Goal: Find specific page/section: Find specific page/section

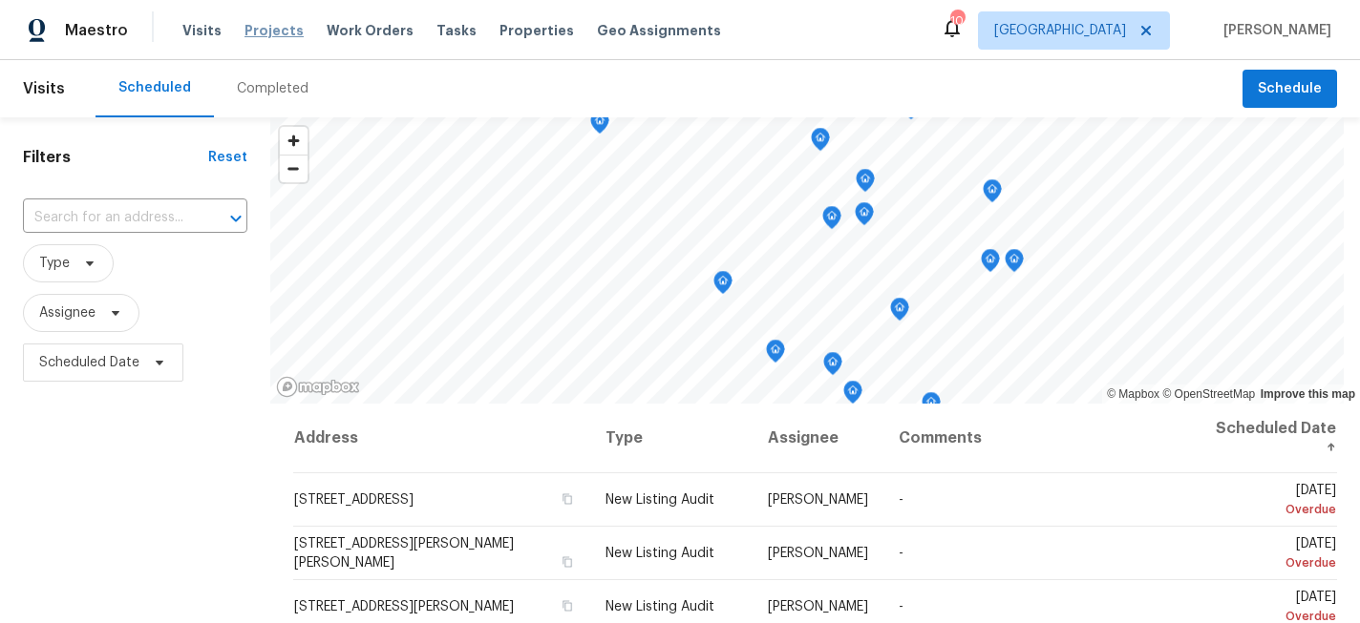
click at [273, 27] on span "Projects" at bounding box center [273, 30] width 59 height 19
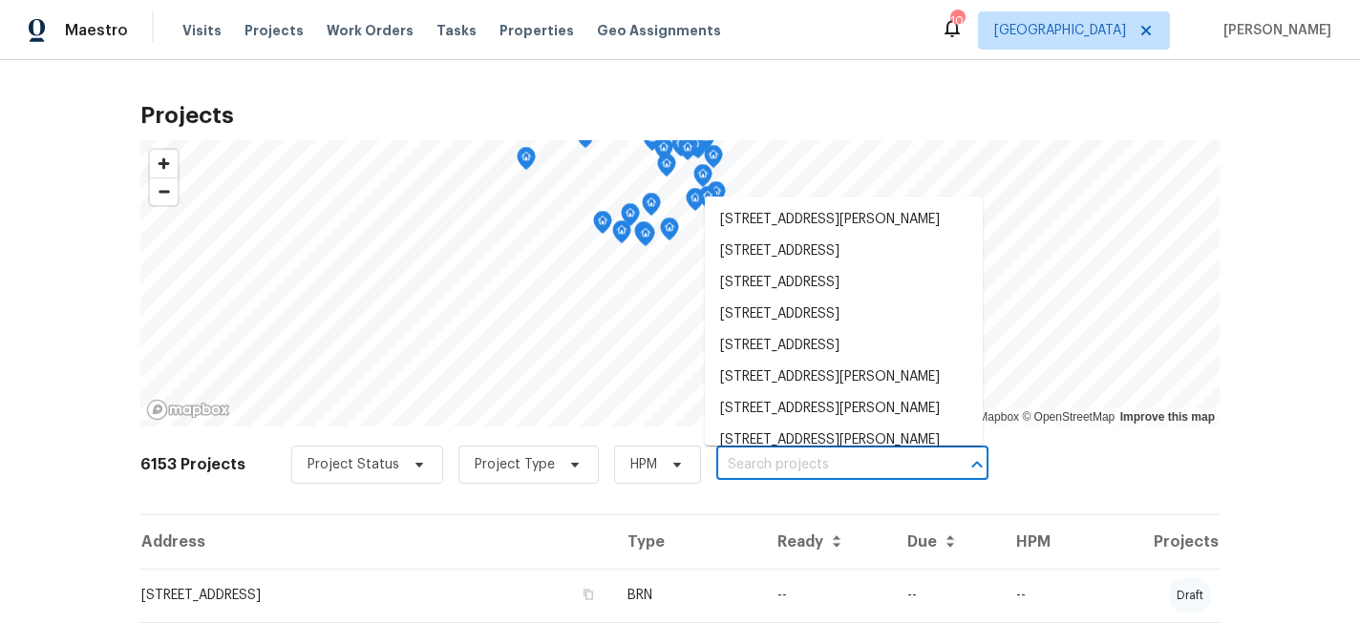
click at [750, 458] on input "text" at bounding box center [825, 466] width 219 height 30
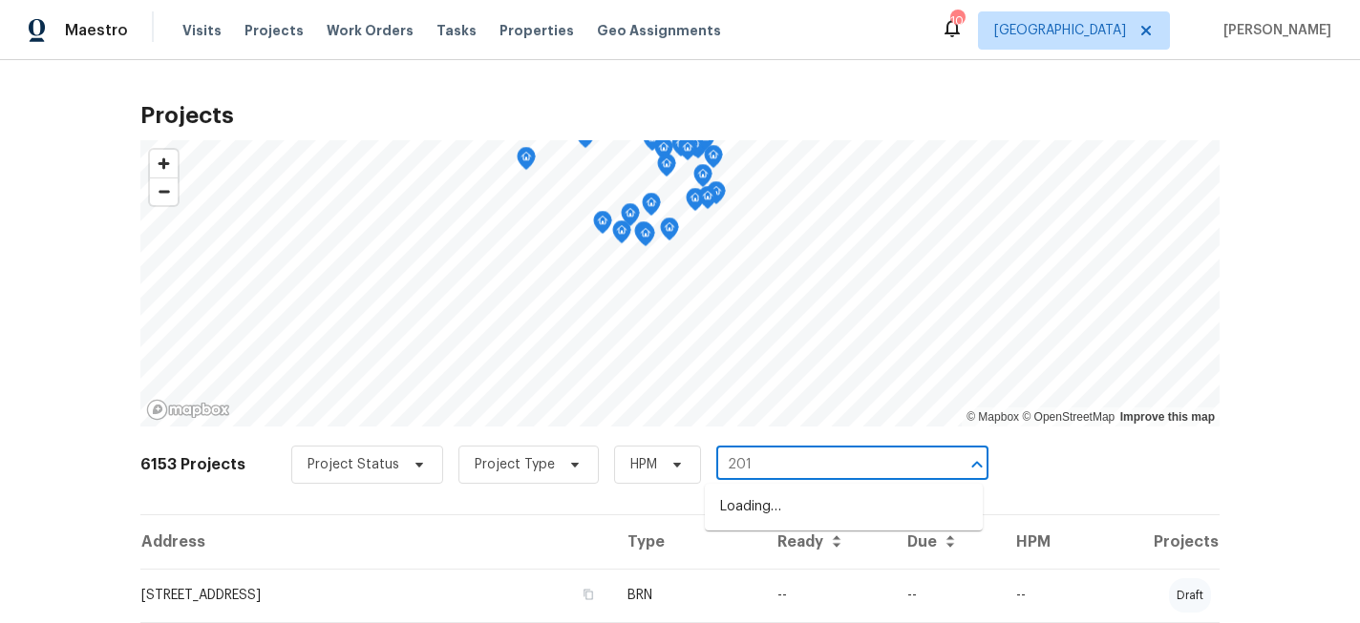
type input "2016"
click at [778, 507] on li "[STREET_ADDRESS]" at bounding box center [844, 508] width 278 height 32
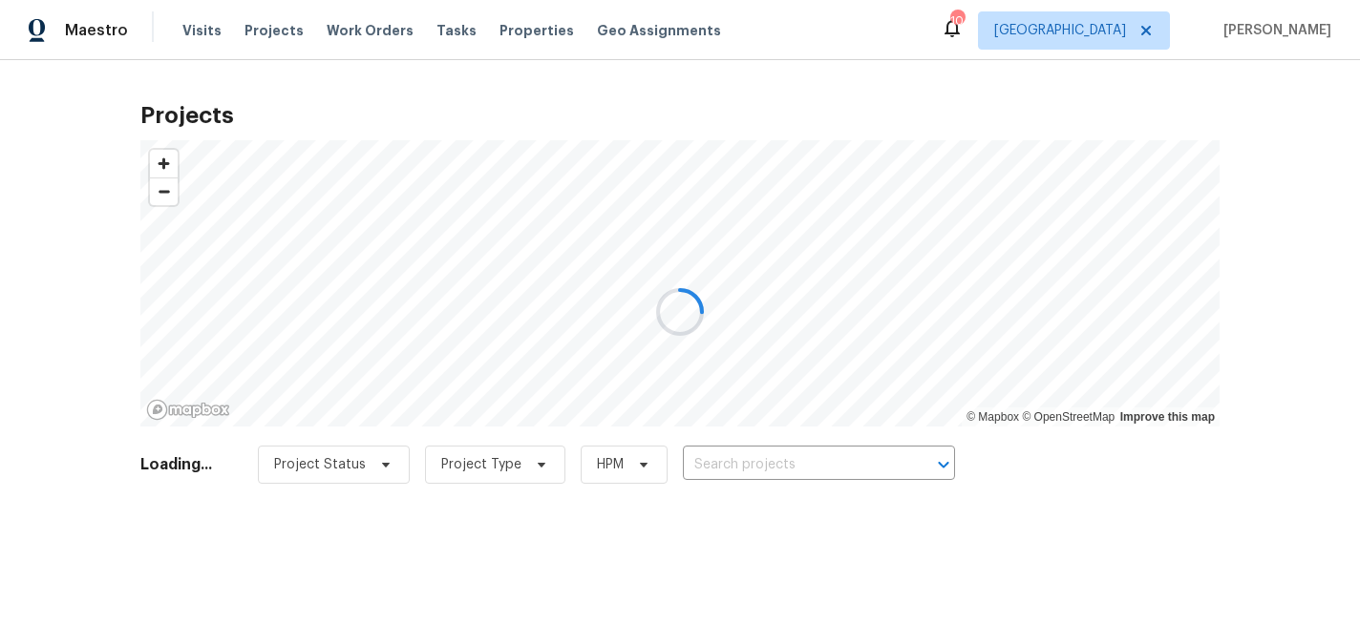
type input "[STREET_ADDRESS]"
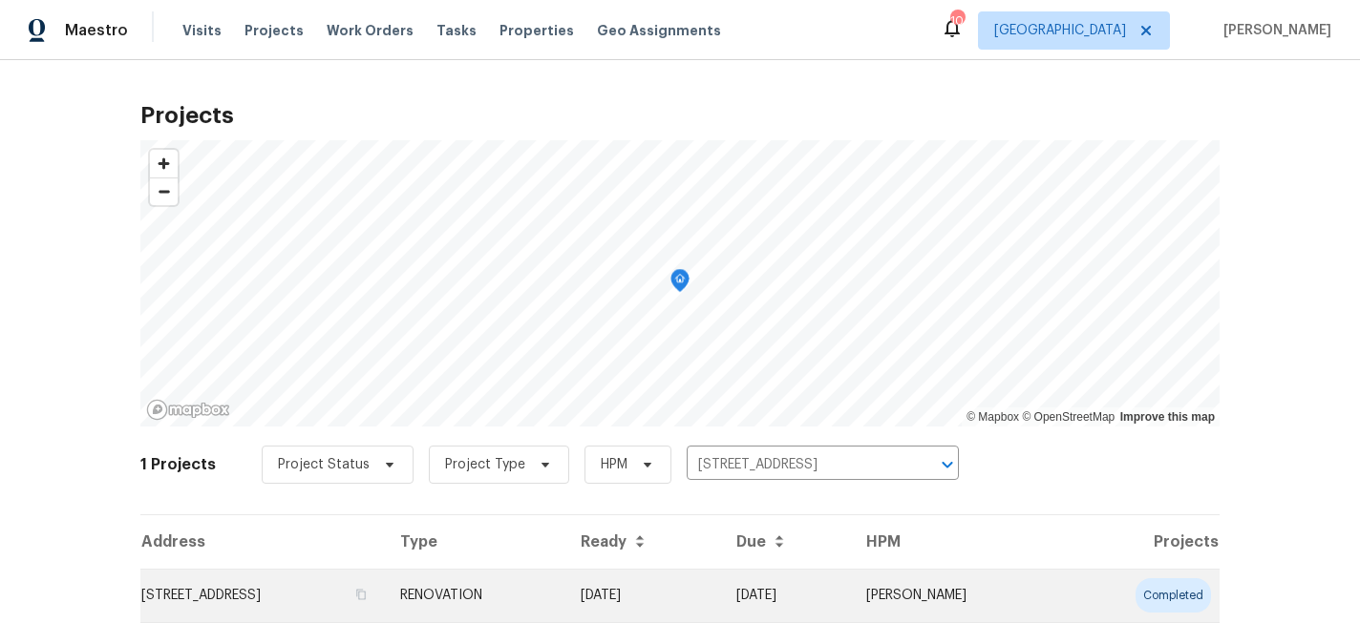
click at [283, 599] on td "[STREET_ADDRESS]" at bounding box center [262, 595] width 244 height 53
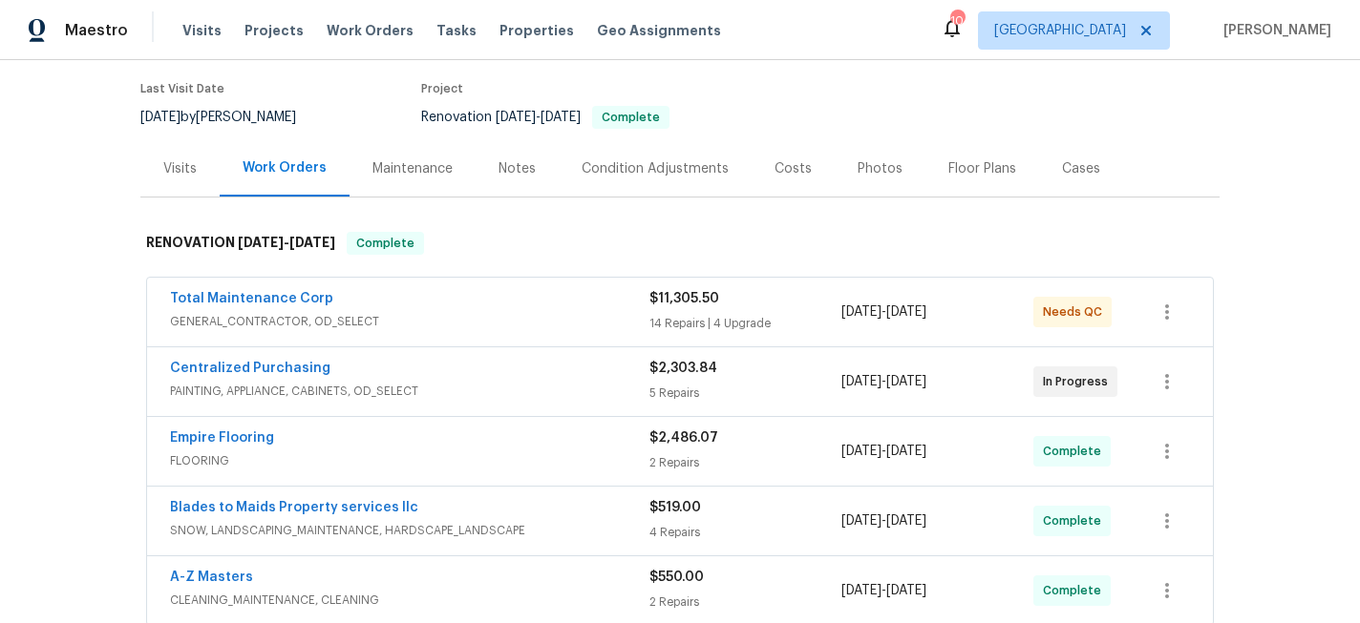
scroll to position [154, 0]
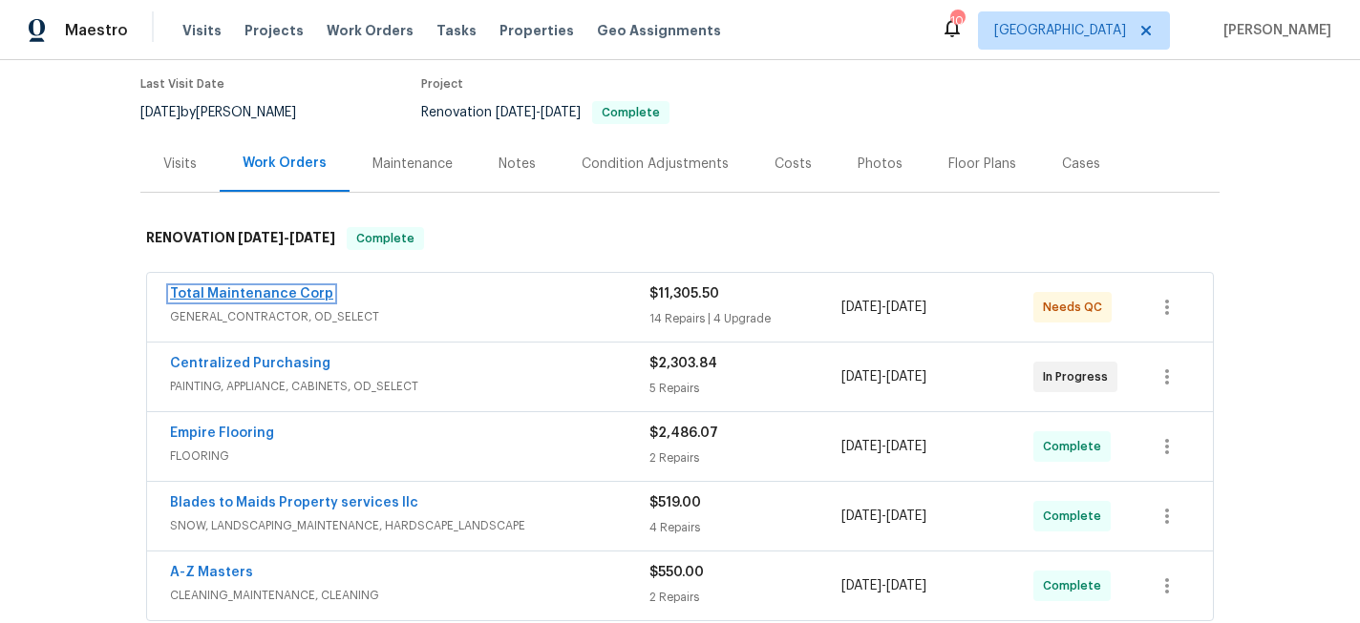
click at [289, 293] on link "Total Maintenance Corp" at bounding box center [251, 293] width 163 height 13
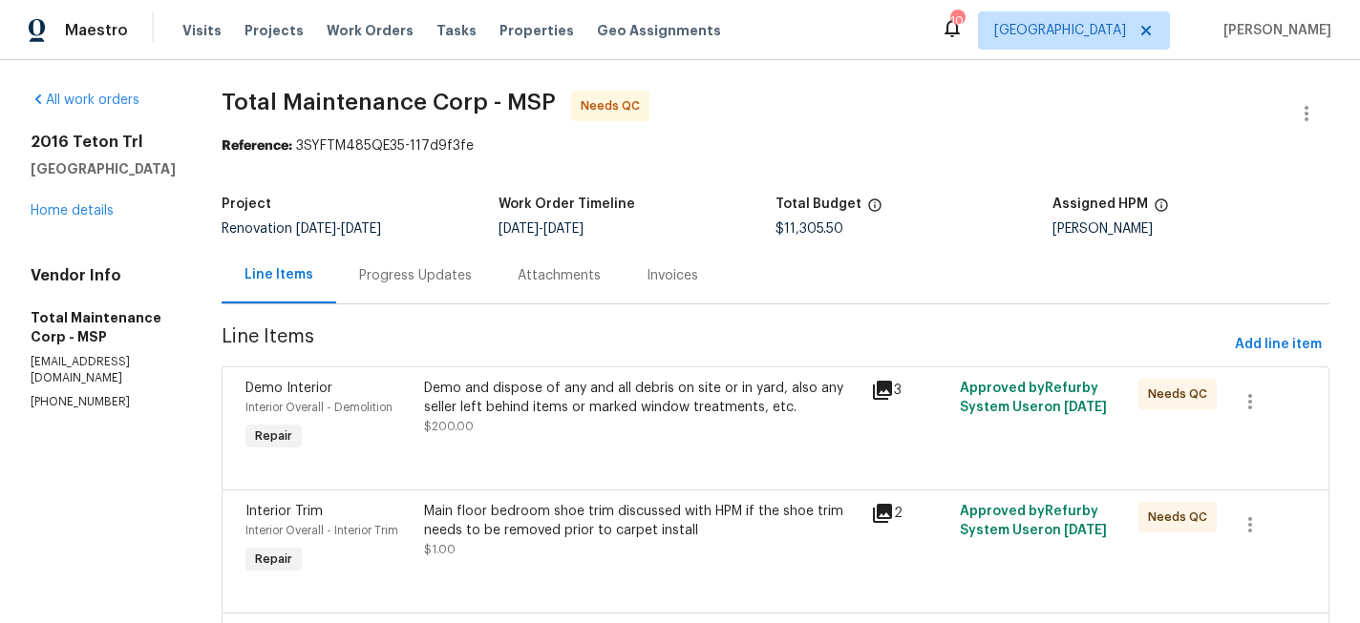
click at [403, 281] on div "Progress Updates" at bounding box center [415, 275] width 113 height 19
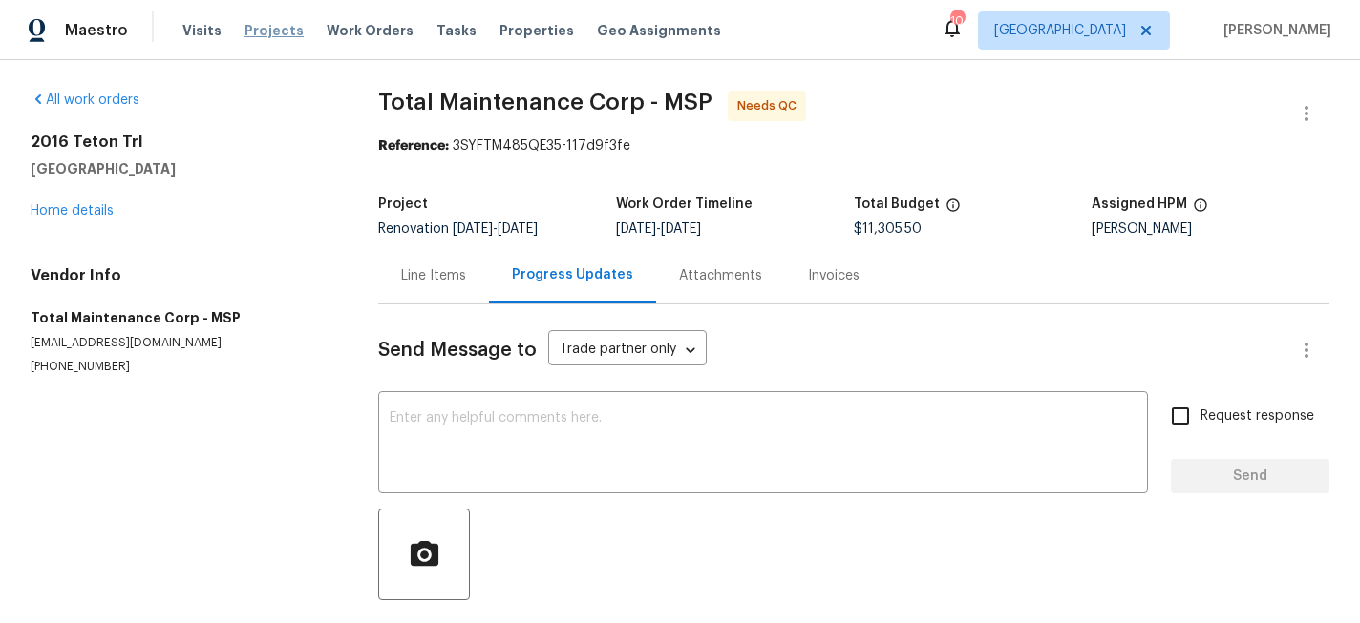
click at [253, 30] on span "Projects" at bounding box center [273, 30] width 59 height 19
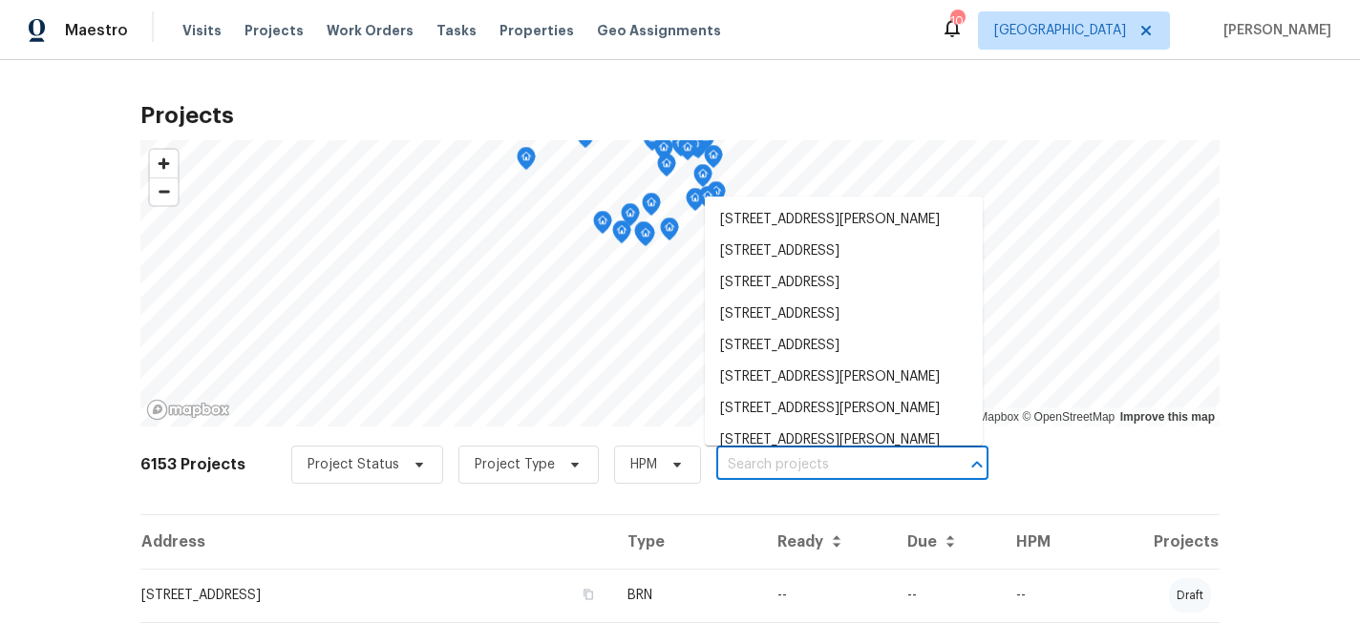
click at [755, 469] on input "text" at bounding box center [825, 466] width 219 height 30
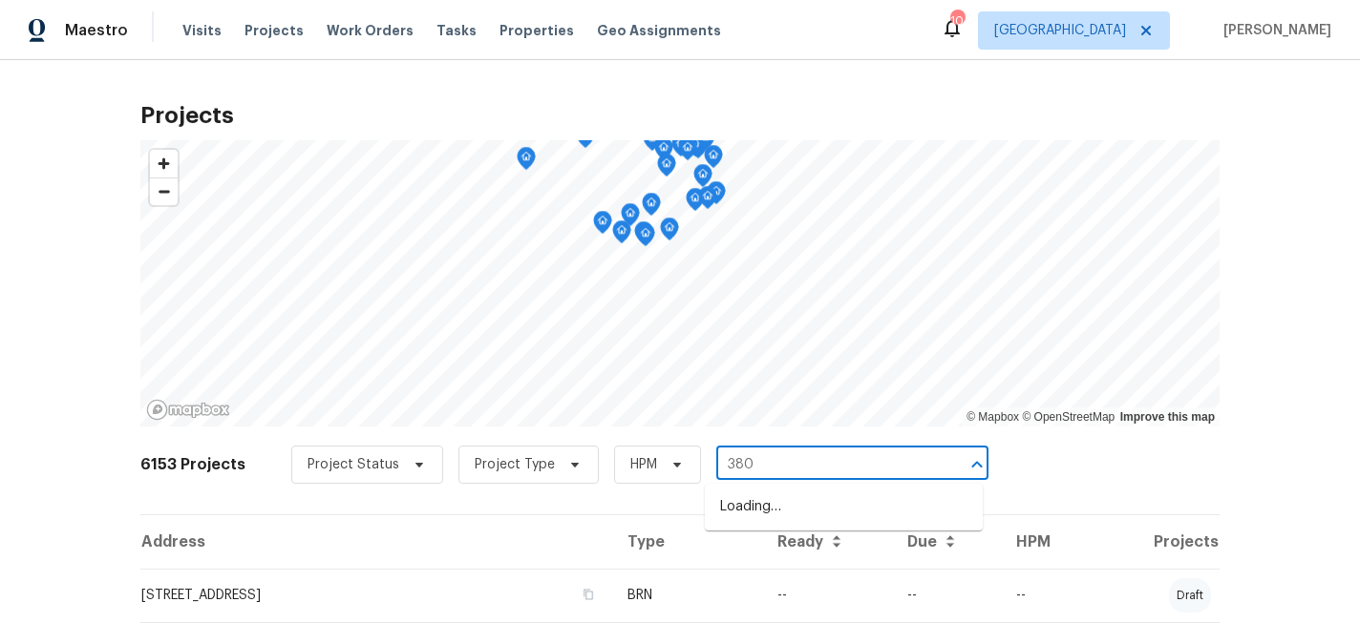
type input "3802"
click at [762, 509] on li "[STREET_ADDRESS]" at bounding box center [844, 508] width 278 height 32
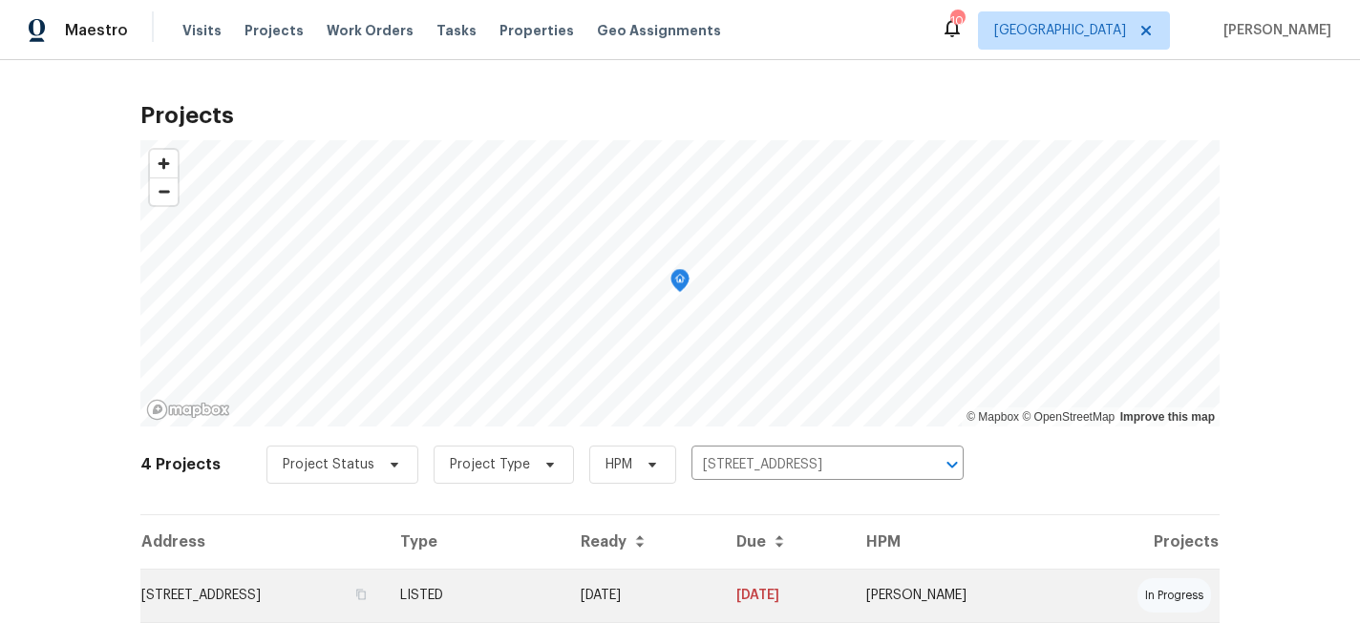
click at [291, 588] on td "[STREET_ADDRESS]" at bounding box center [262, 595] width 244 height 53
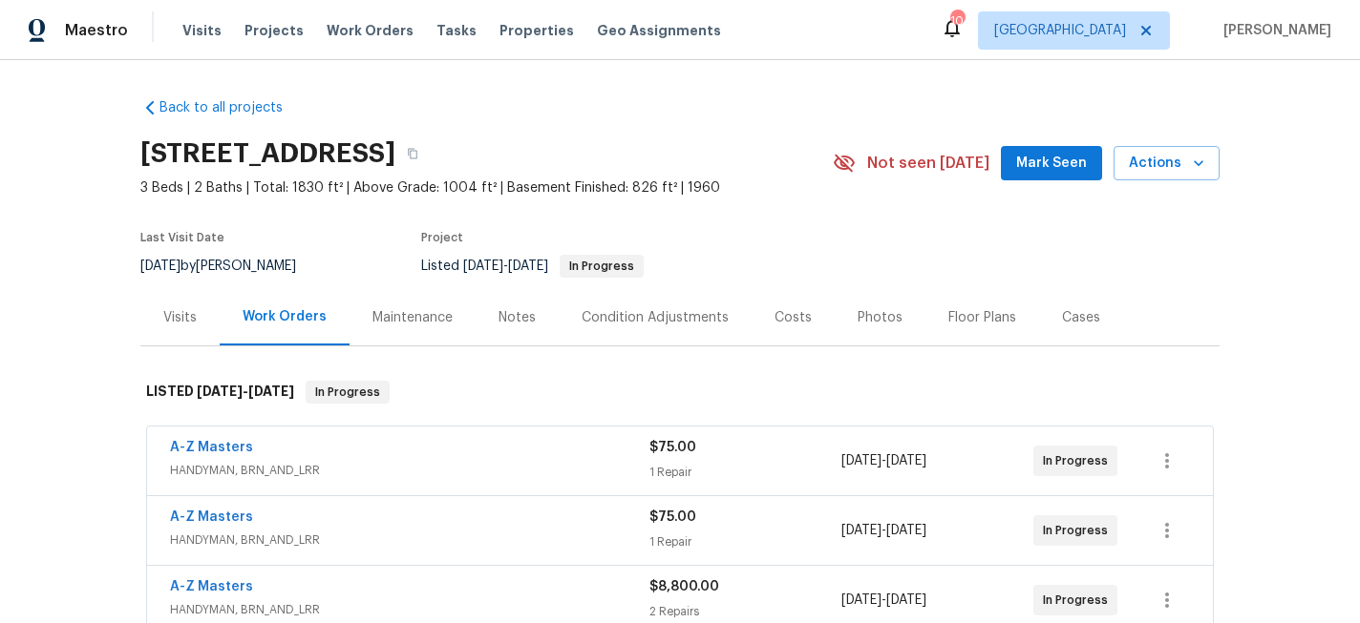
scroll to position [145, 0]
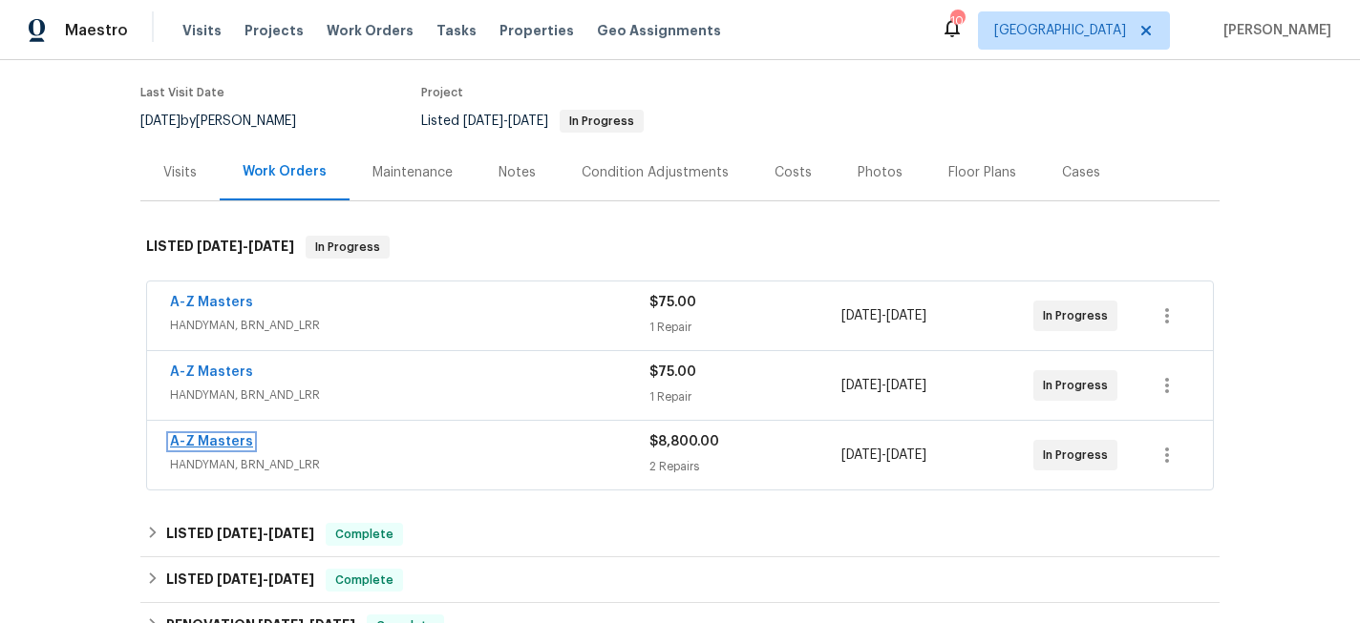
click at [206, 439] on link "A-Z Masters" at bounding box center [211, 441] width 83 height 13
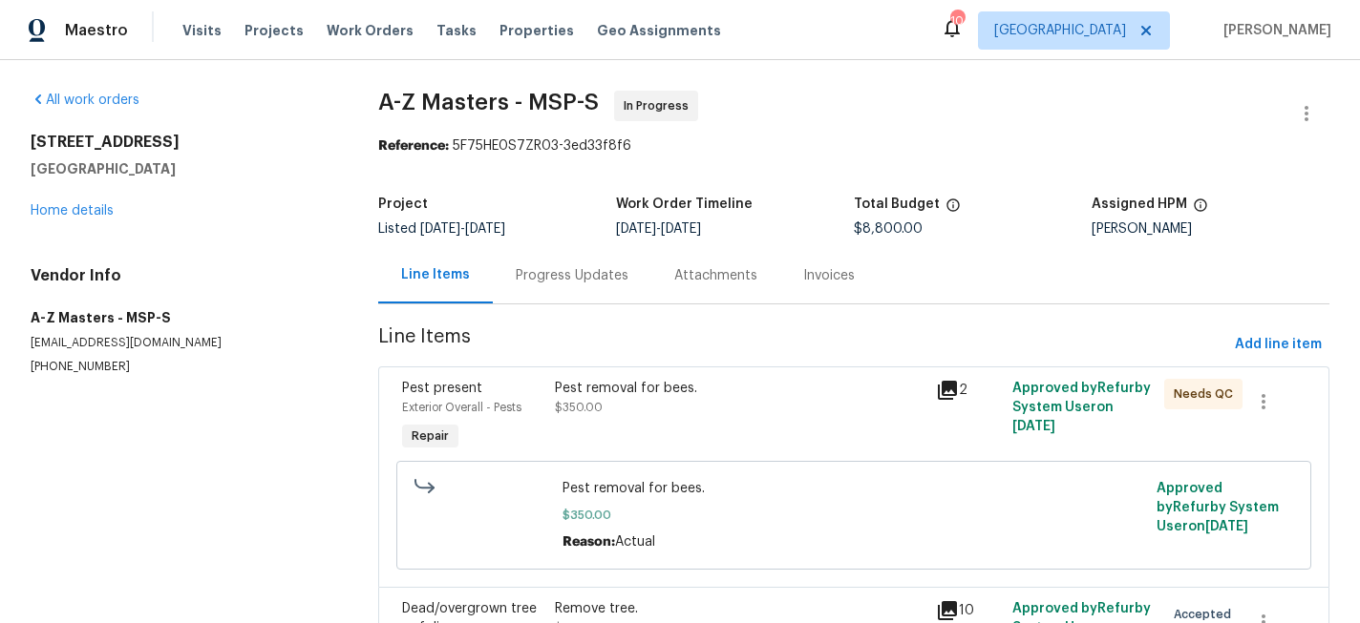
click at [578, 270] on div "Progress Updates" at bounding box center [572, 275] width 113 height 19
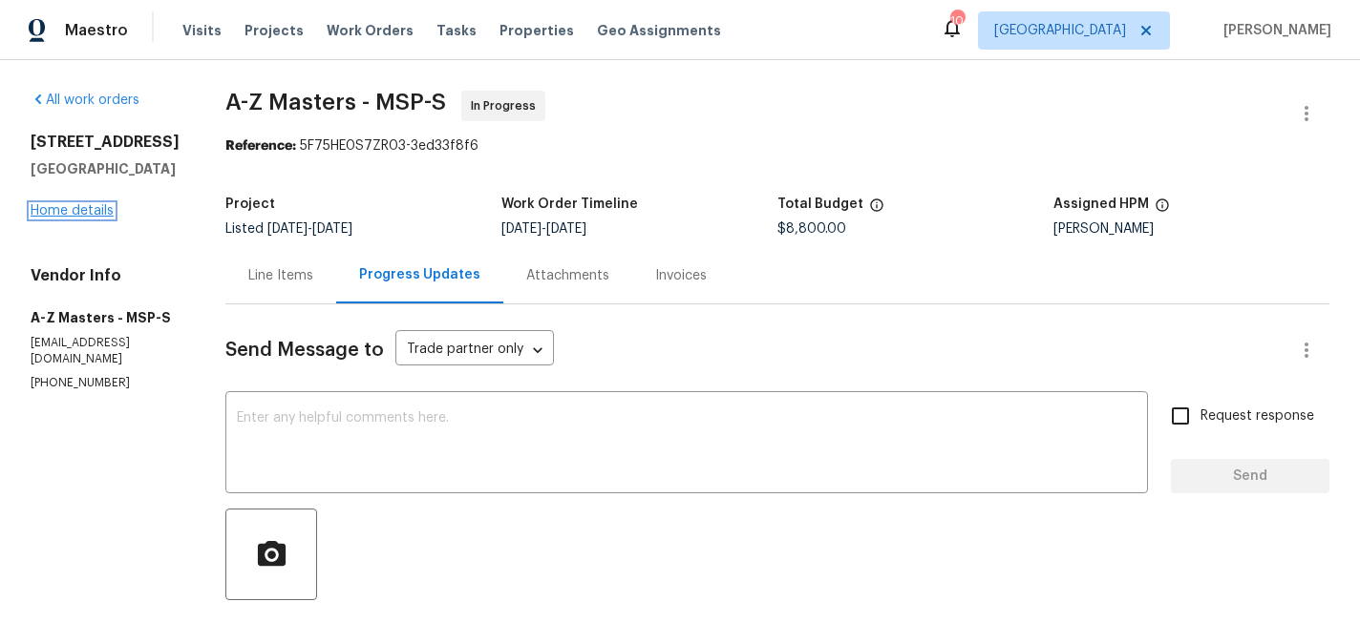
click at [95, 218] on link "Home details" at bounding box center [72, 210] width 83 height 13
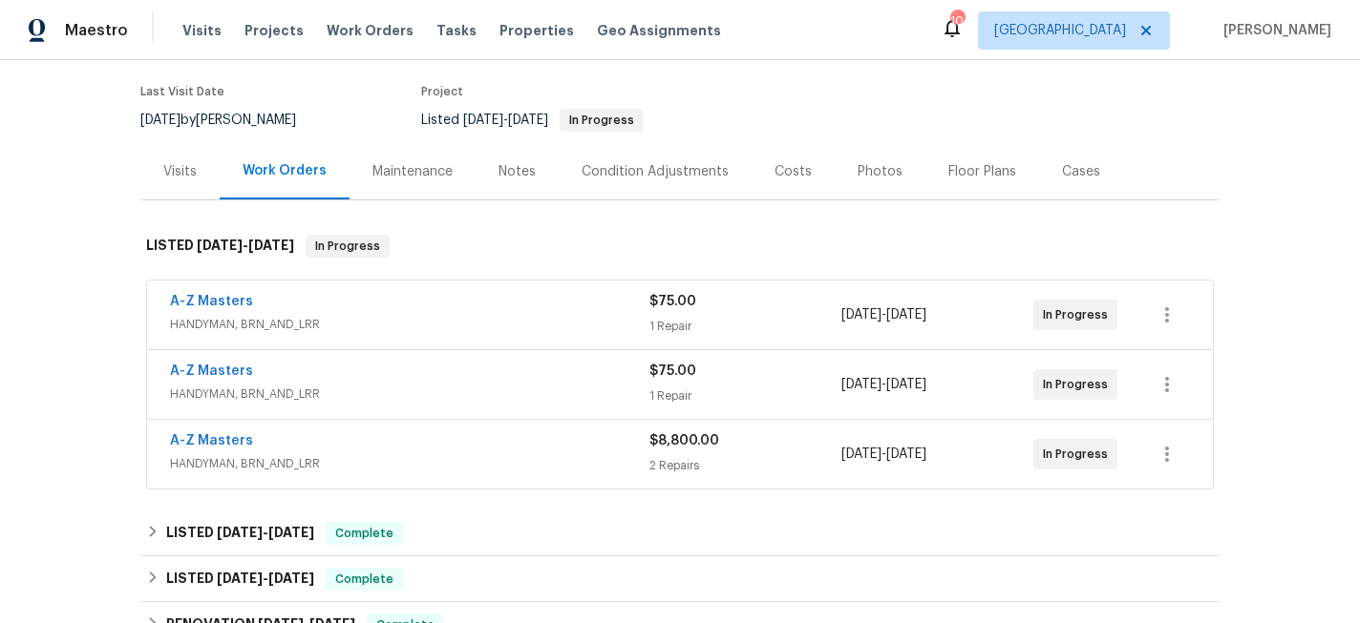
scroll to position [151, 0]
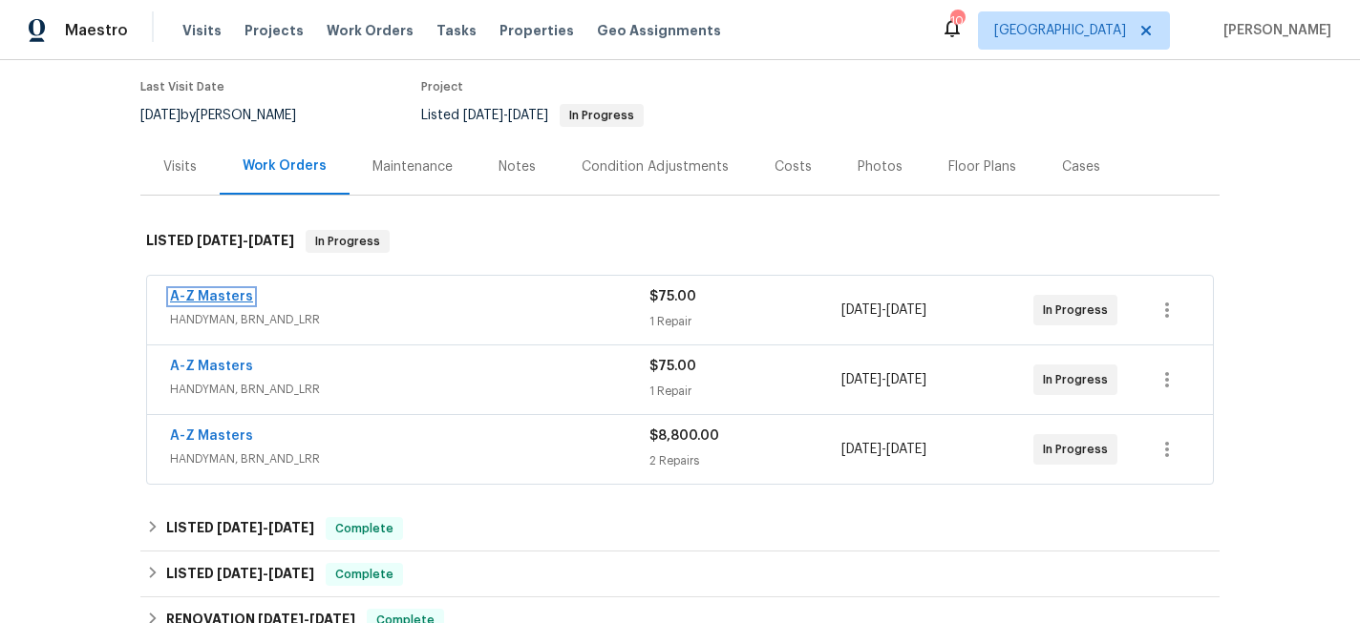
click at [225, 295] on link "A-Z Masters" at bounding box center [211, 296] width 83 height 13
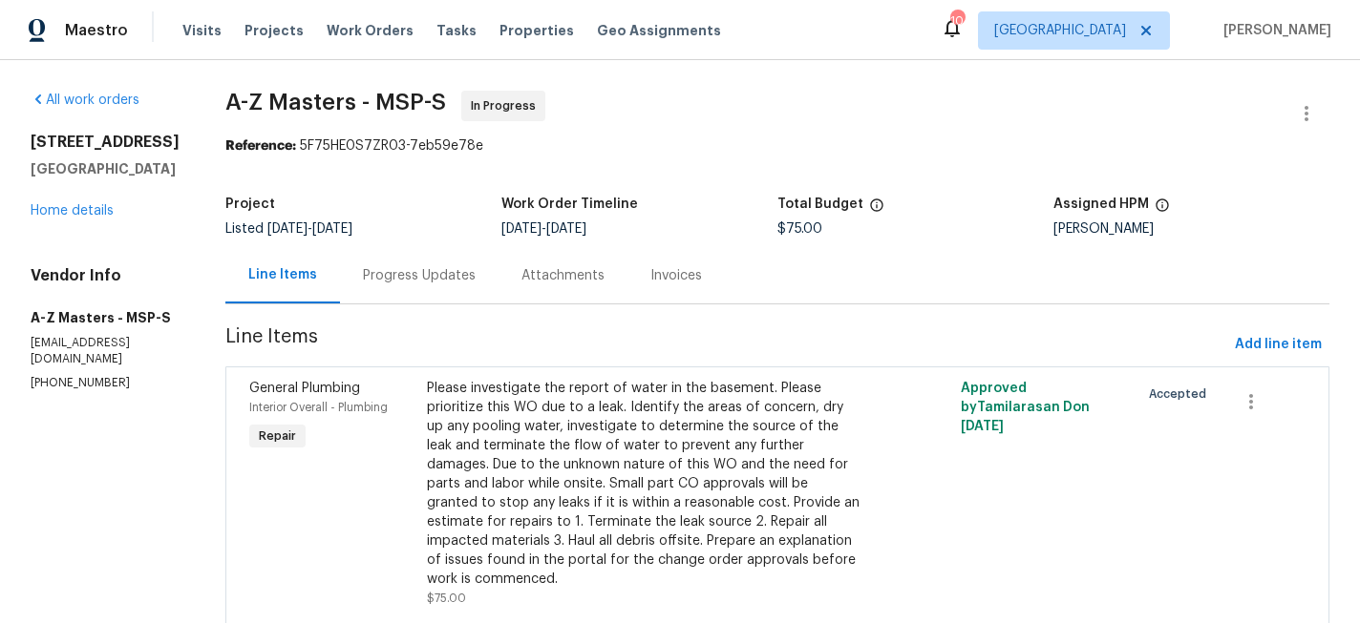
scroll to position [54, 0]
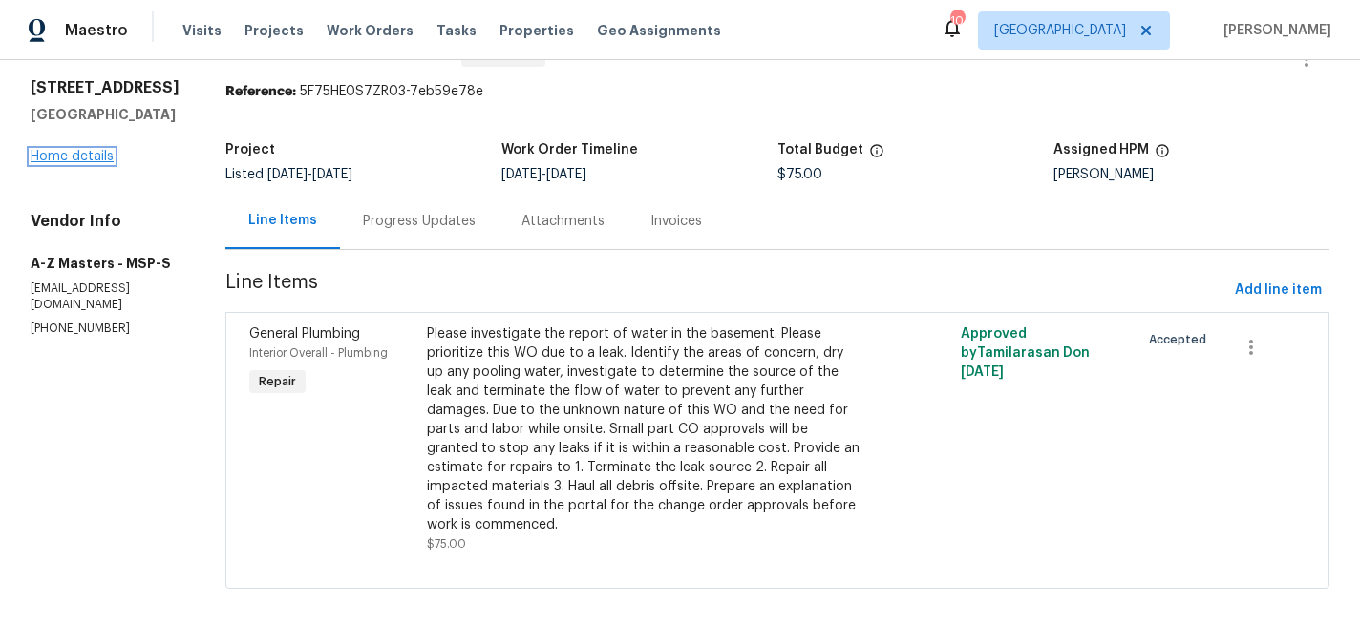
click at [41, 163] on link "Home details" at bounding box center [72, 156] width 83 height 13
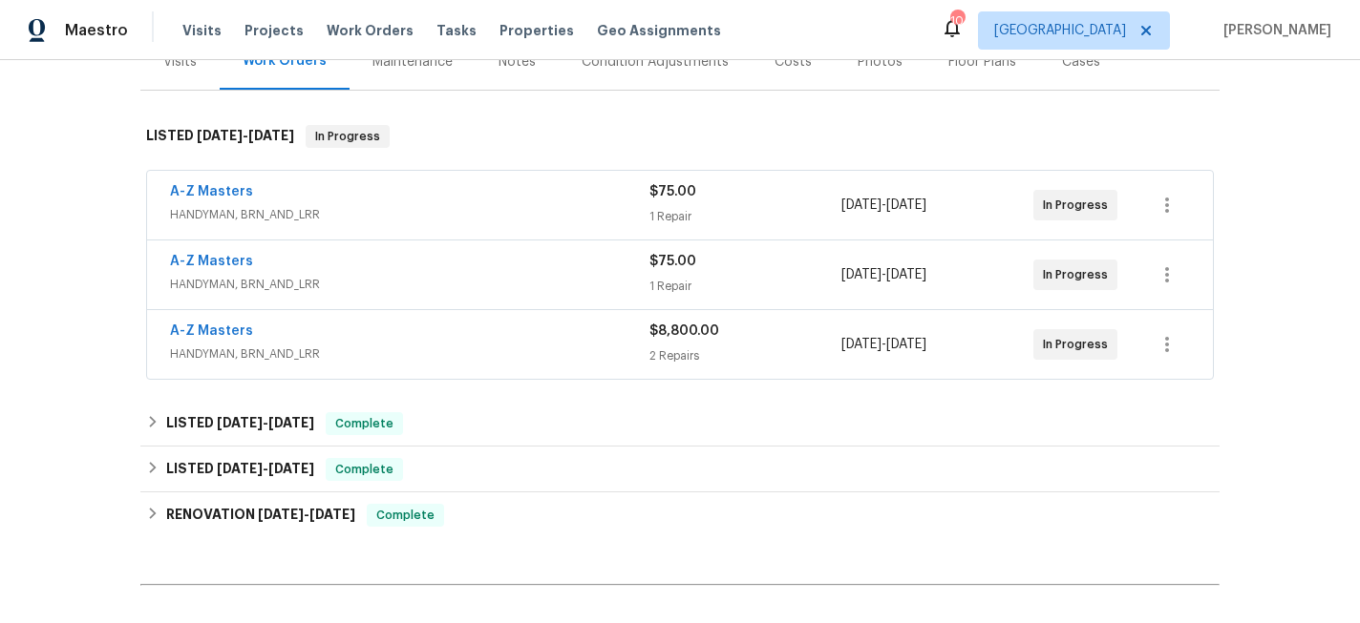
scroll to position [280, 0]
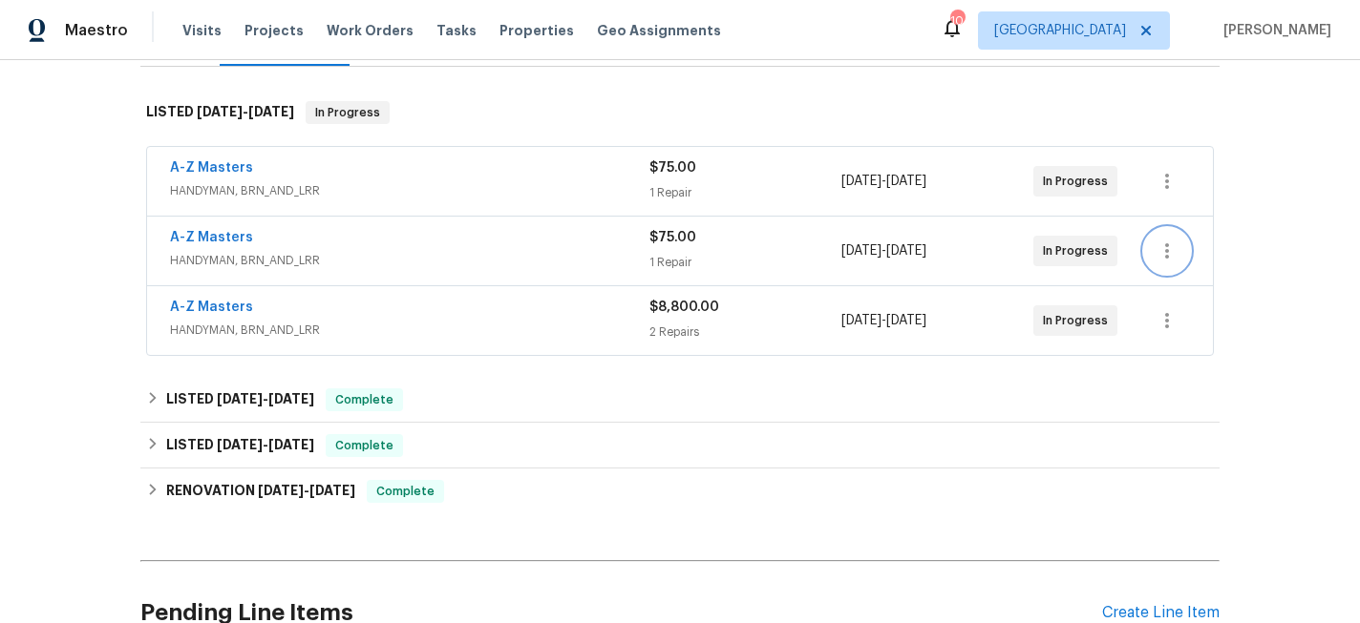
click at [1162, 244] on icon "button" at bounding box center [1166, 251] width 23 height 23
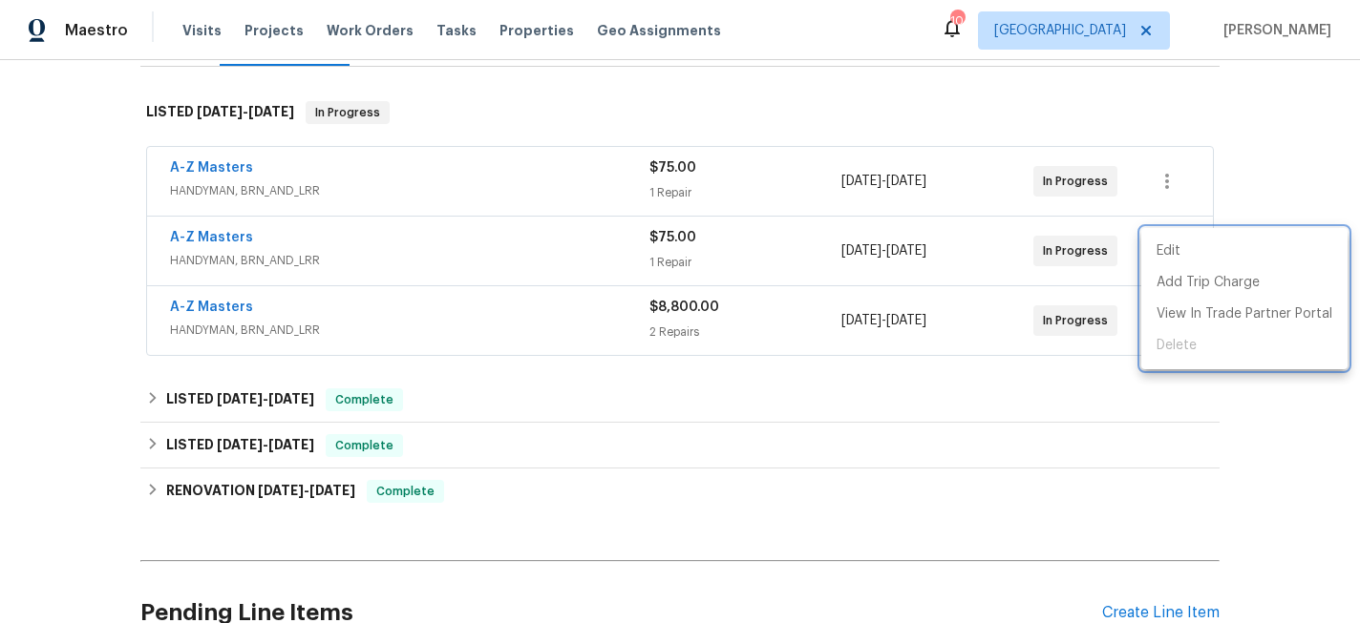
click at [1214, 201] on div at bounding box center [680, 311] width 1360 height 623
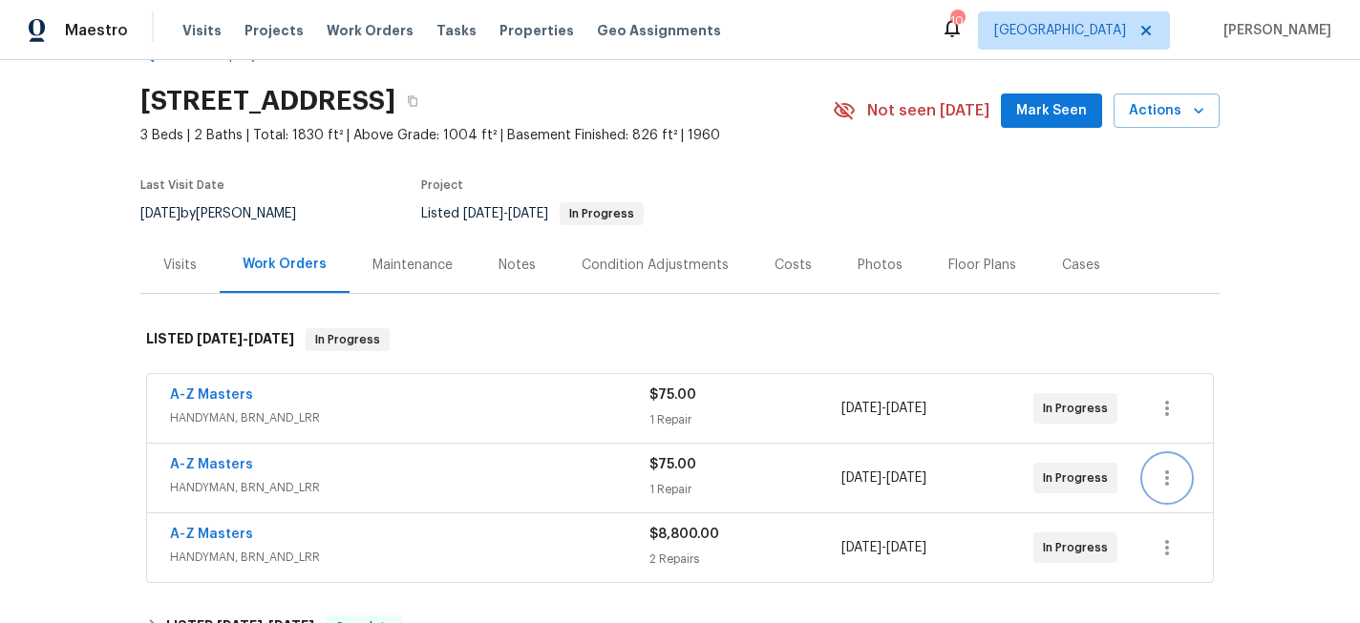
scroll to position [21, 0]
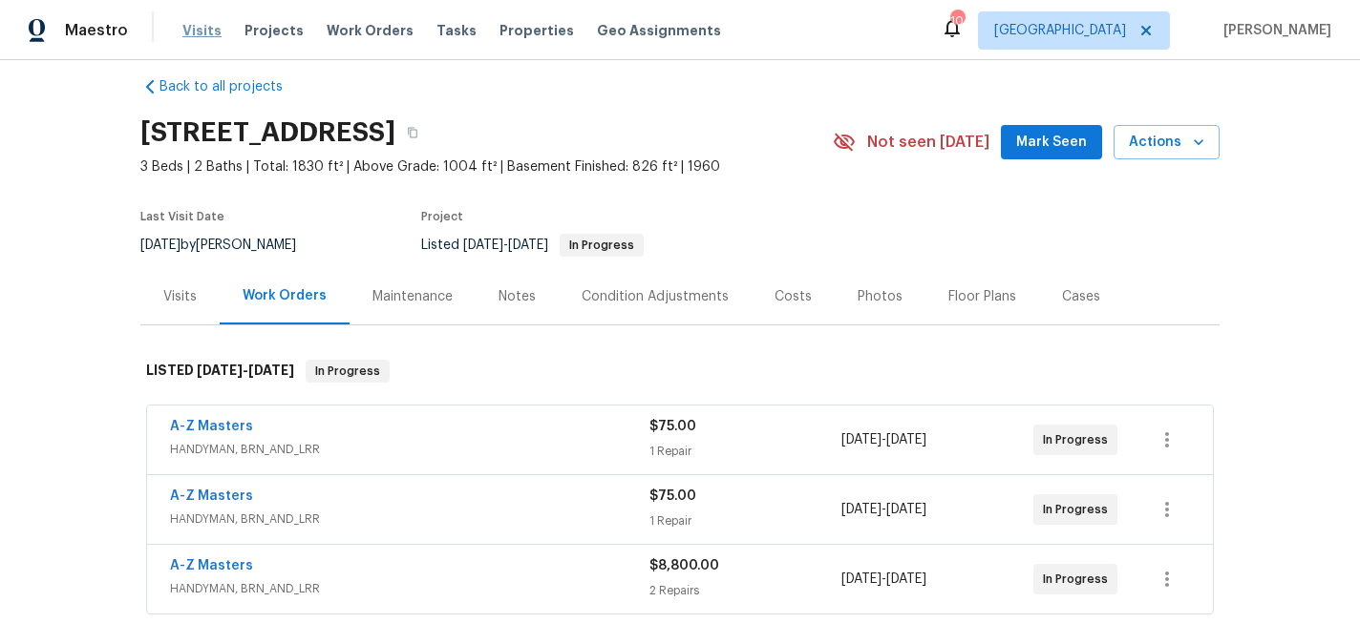
click at [192, 30] on span "Visits" at bounding box center [201, 30] width 39 height 19
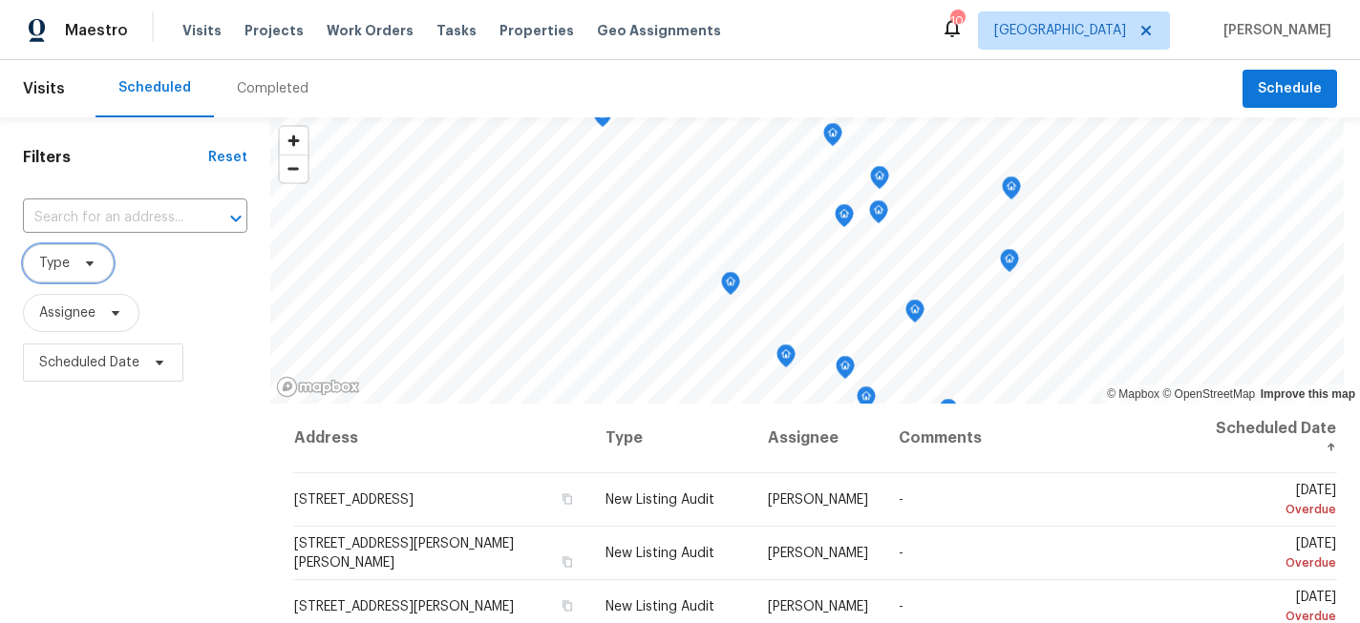
click at [96, 257] on span "Type" at bounding box center [68, 263] width 91 height 38
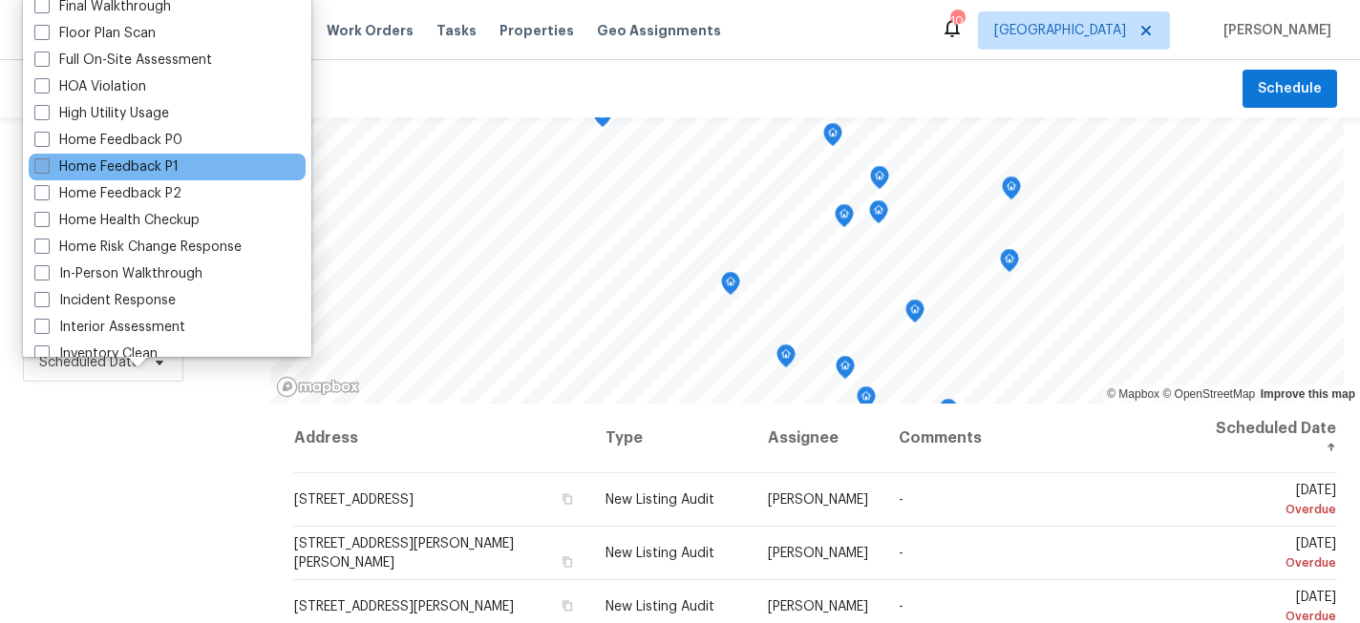
scroll to position [488, 0]
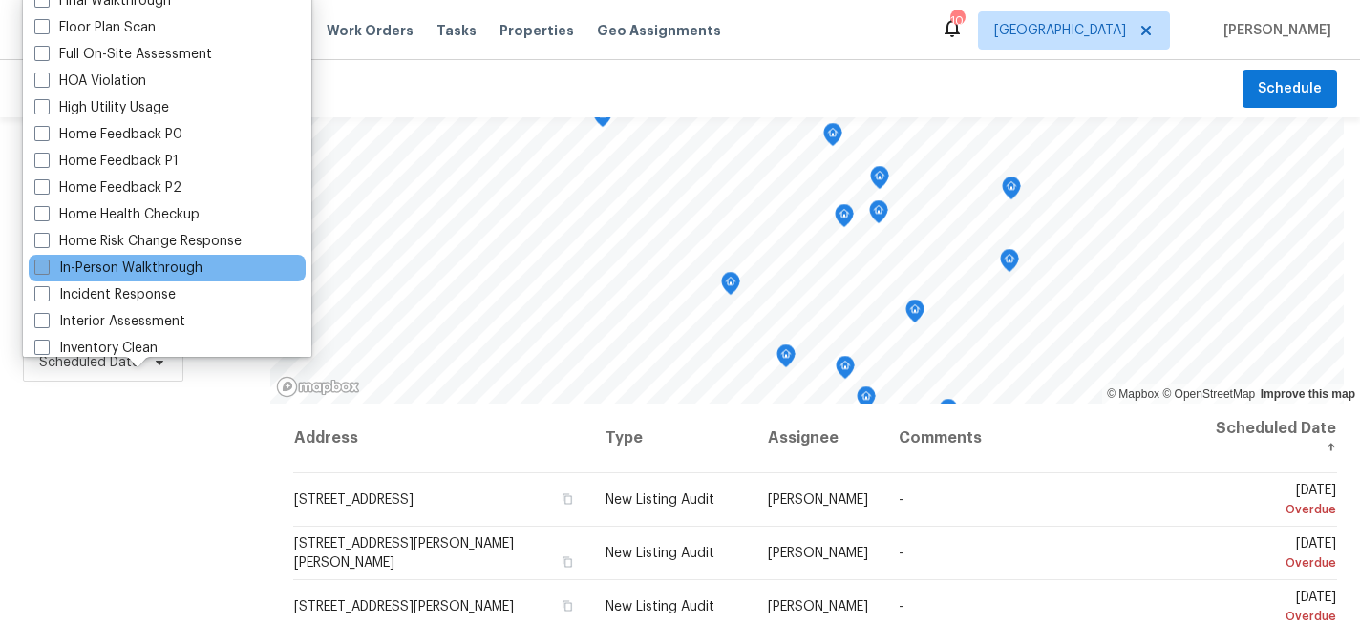
click at [46, 264] on span at bounding box center [41, 267] width 15 height 15
click at [46, 264] on input "In-Person Walkthrough" at bounding box center [40, 265] width 12 height 12
checkbox input "true"
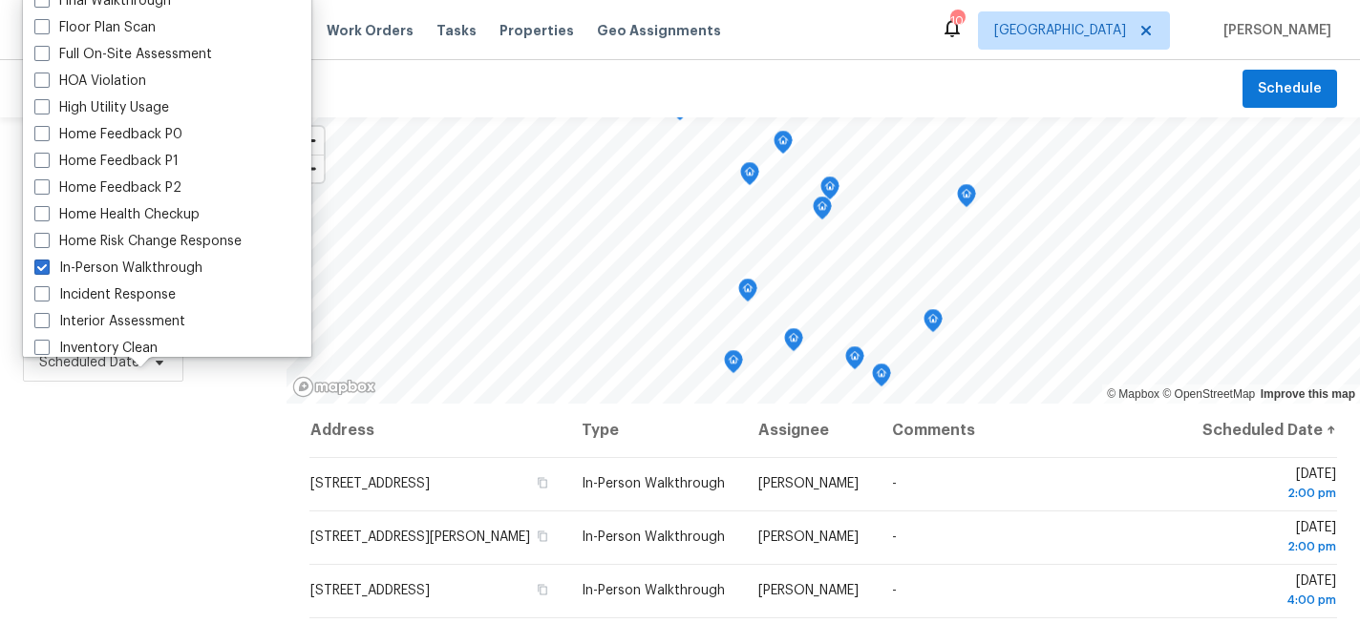
click at [220, 524] on div "Filters Reset ​ In-Person Walkthrough Assignee Scheduled Date" at bounding box center [143, 509] width 286 height 785
